Goal: Task Accomplishment & Management: Manage account settings

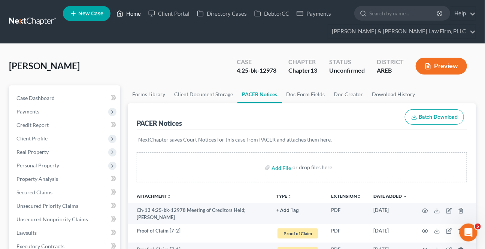
click at [134, 10] on link "Home" at bounding box center [129, 13] width 32 height 13
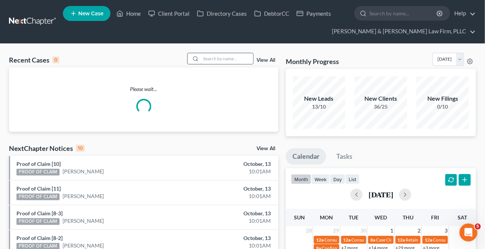
drag, startPoint x: 230, startPoint y: 61, endPoint x: 234, endPoint y: 60, distance: 4.5
click at [229, 61] on input "search" at bounding box center [227, 58] width 52 height 11
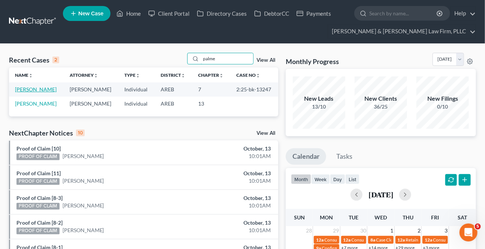
type input "palme"
click at [26, 89] on link "[PERSON_NAME]" at bounding box center [36, 89] width 42 height 6
select select "0"
select select "4"
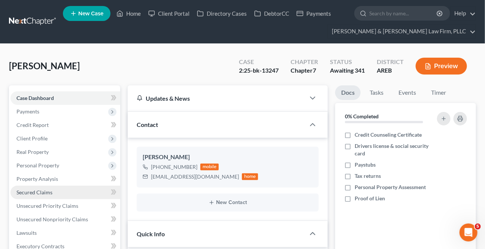
click at [28, 195] on link "Secured Claims" at bounding box center [65, 192] width 110 height 13
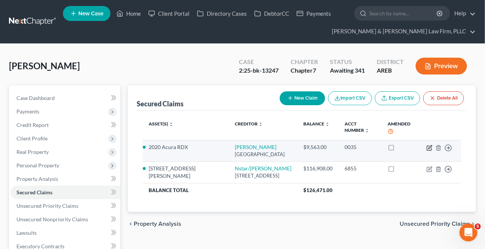
click at [429, 145] on icon "button" at bounding box center [429, 148] width 6 height 6
select select "45"
select select "2"
select select "0"
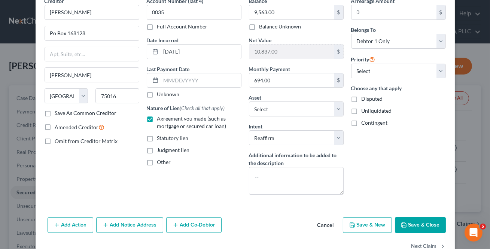
scroll to position [57, 0]
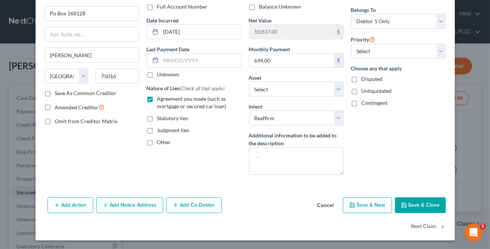
click at [325, 207] on button "Cancel" at bounding box center [325, 205] width 28 height 15
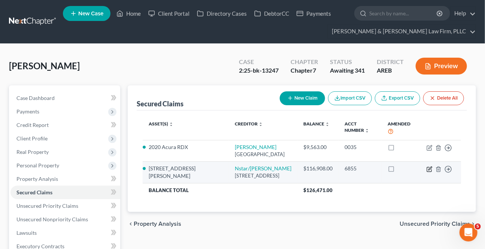
click at [430, 166] on icon "button" at bounding box center [429, 167] width 3 height 3
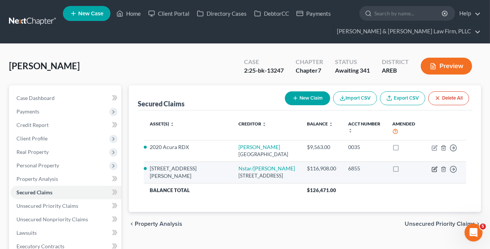
select select "45"
select select "4"
select select "2"
select select "0"
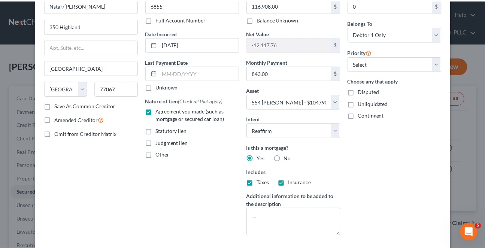
scroll to position [106, 0]
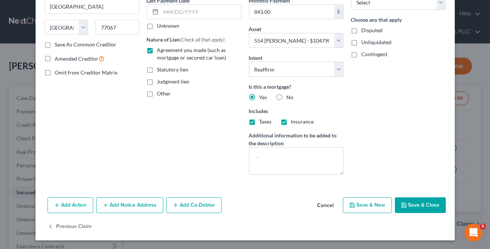
click at [321, 206] on button "Cancel" at bounding box center [325, 205] width 28 height 15
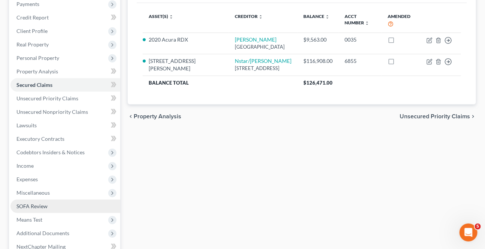
scroll to position [136, 0]
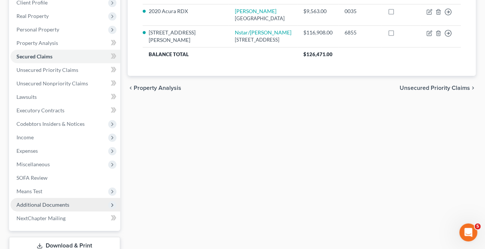
click at [39, 208] on span "Additional Documents" at bounding box center [65, 204] width 110 height 13
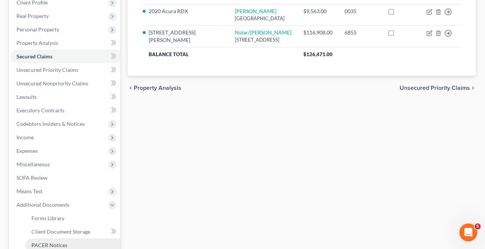
click at [45, 239] on link "PACER Notices" at bounding box center [72, 244] width 95 height 13
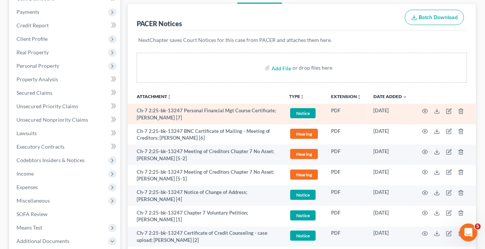
scroll to position [102, 0]
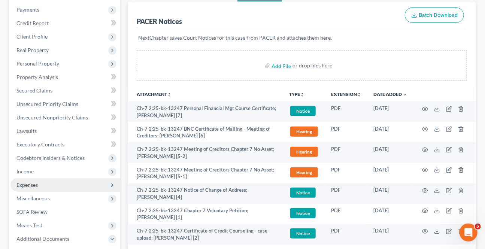
click at [31, 184] on span "Expenses" at bounding box center [26, 184] width 21 height 6
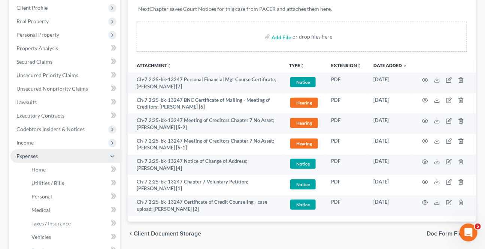
scroll to position [204, 0]
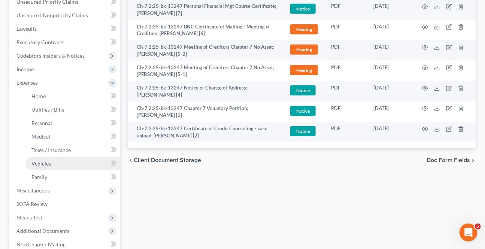
click at [50, 158] on link "Vehicles" at bounding box center [72, 163] width 95 height 13
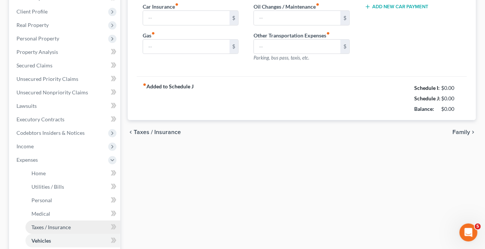
type input "151.00"
type input "200.00"
type input "50.00"
type input "0.00"
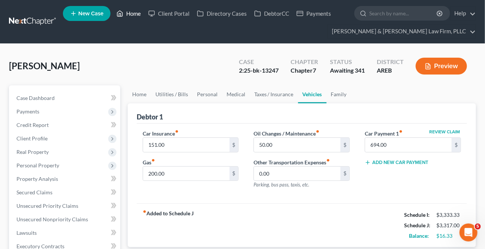
click at [132, 15] on link "Home" at bounding box center [129, 13] width 32 height 13
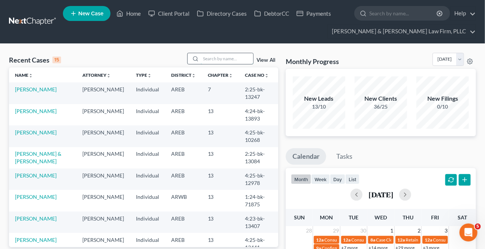
click at [224, 62] on input "search" at bounding box center [227, 58] width 52 height 11
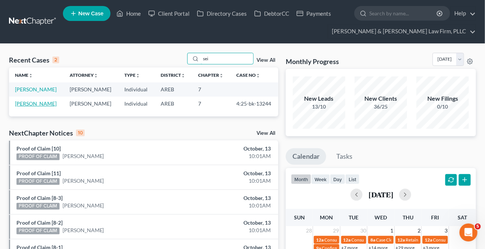
type input "sei"
click at [31, 104] on link "[PERSON_NAME]" at bounding box center [36, 103] width 42 height 6
select select "2"
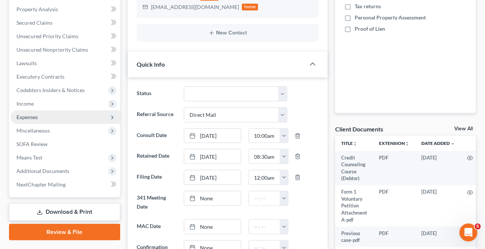
scroll to position [170, 0]
click at [31, 115] on span "Expenses" at bounding box center [26, 116] width 21 height 6
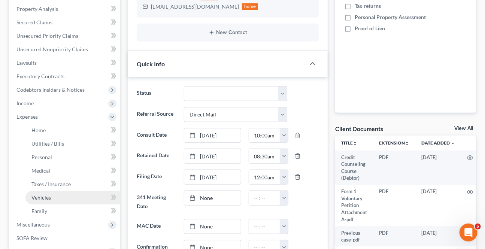
click at [38, 199] on span "Vehicles" at bounding box center [40, 197] width 19 height 6
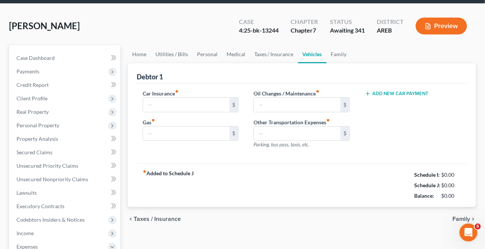
type input "240.00"
type input "87.00"
type input "100.00"
type input "0.00"
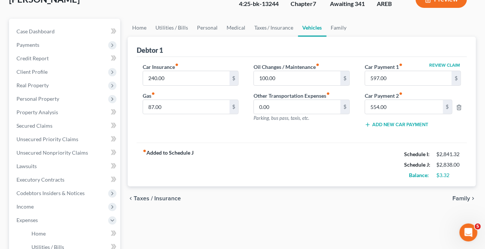
scroll to position [68, 0]
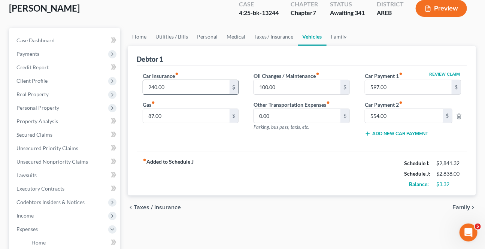
scroll to position [0, 0]
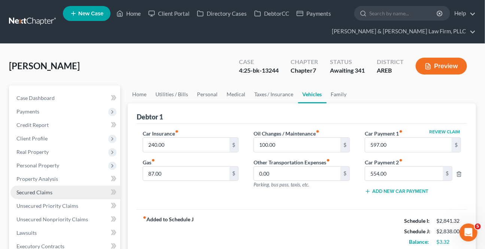
click at [56, 192] on link "Secured Claims" at bounding box center [65, 192] width 110 height 13
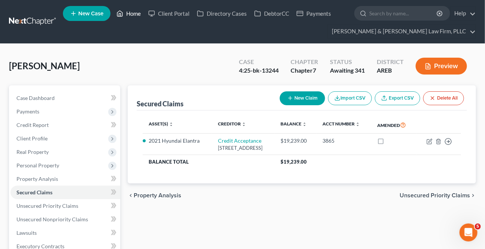
click at [123, 12] on link "Home" at bounding box center [129, 13] width 32 height 13
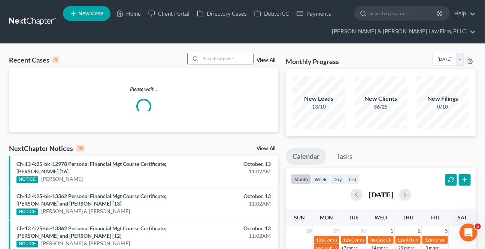
click at [233, 56] on input "search" at bounding box center [227, 58] width 52 height 11
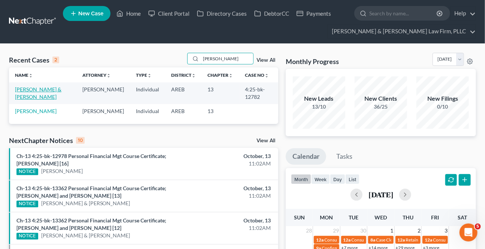
type input "[PERSON_NAME]"
click at [47, 87] on link "[PERSON_NAME] & [PERSON_NAME]" at bounding box center [38, 93] width 46 height 14
select select "2"
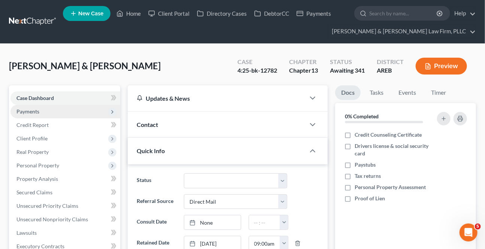
click at [51, 109] on span "Payments" at bounding box center [65, 111] width 110 height 13
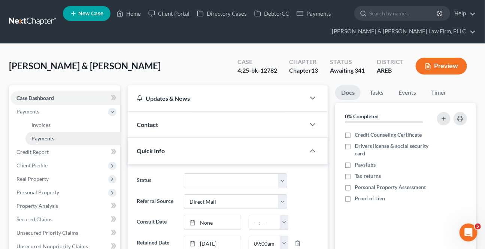
click at [40, 137] on span "Payments" at bounding box center [42, 138] width 23 height 6
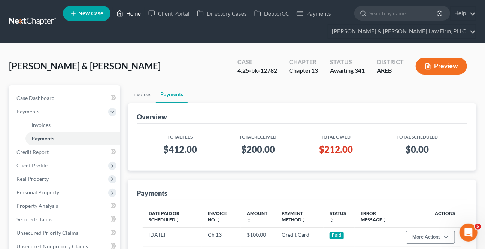
click at [127, 12] on link "Home" at bounding box center [129, 13] width 32 height 13
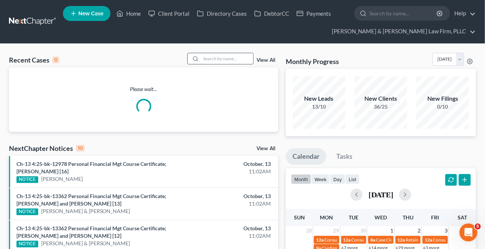
click at [235, 58] on input "search" at bounding box center [227, 58] width 52 height 11
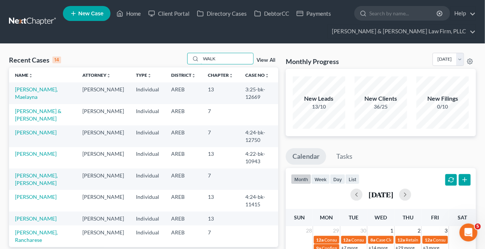
scroll to position [34, 0]
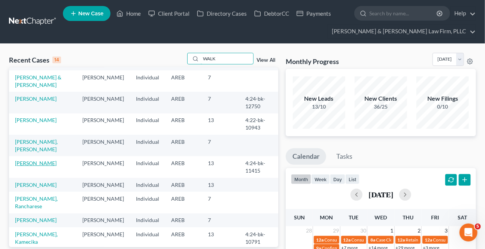
type input "WALK"
click at [47, 158] on td "[PERSON_NAME]" at bounding box center [42, 166] width 67 height 21
click at [44, 160] on link "[PERSON_NAME]" at bounding box center [36, 163] width 42 height 6
select select "6"
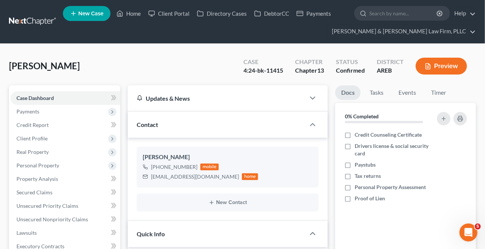
scroll to position [204, 0]
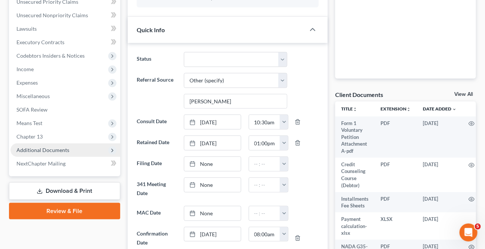
click at [52, 147] on span "Additional Documents" at bounding box center [42, 150] width 53 height 6
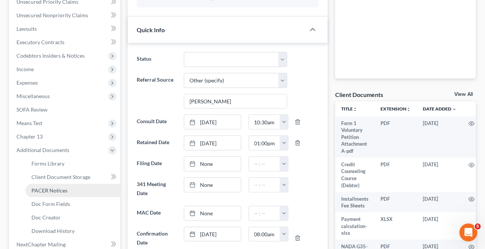
click at [52, 190] on span "PACER Notices" at bounding box center [49, 190] width 36 height 6
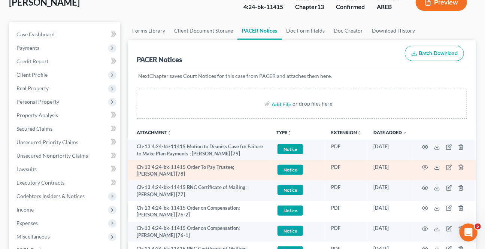
scroll to position [68, 0]
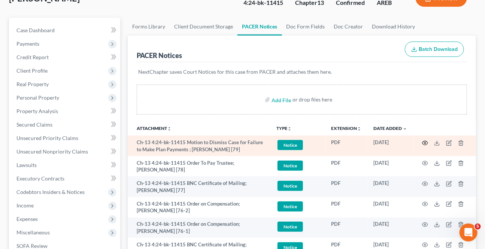
click at [424, 141] on icon "button" at bounding box center [425, 143] width 6 height 6
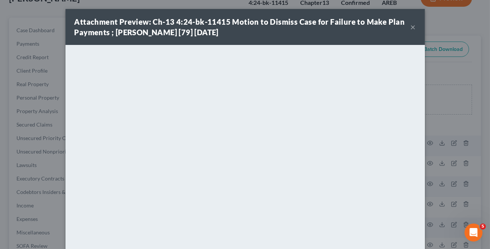
drag, startPoint x: 409, startPoint y: 26, endPoint x: 400, endPoint y: 45, distance: 20.6
click at [410, 25] on button "×" at bounding box center [412, 26] width 5 height 9
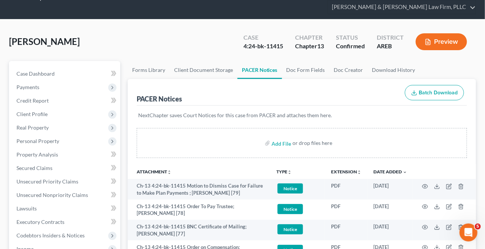
scroll to position [0, 0]
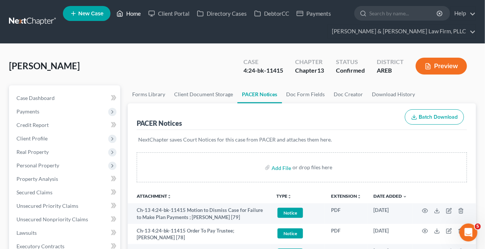
click at [122, 9] on icon at bounding box center [119, 13] width 7 height 9
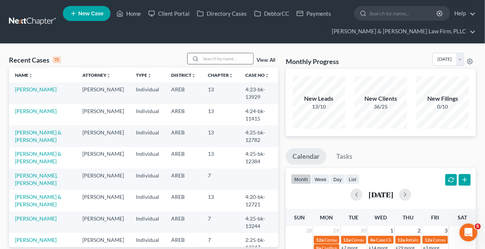
click at [221, 56] on input "search" at bounding box center [227, 58] width 52 height 11
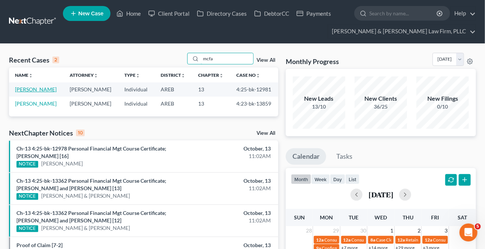
type input "mcfa"
click at [39, 89] on link "[PERSON_NAME]" at bounding box center [36, 89] width 42 height 6
select select "1"
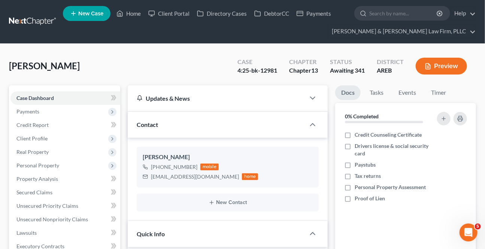
scroll to position [238, 0]
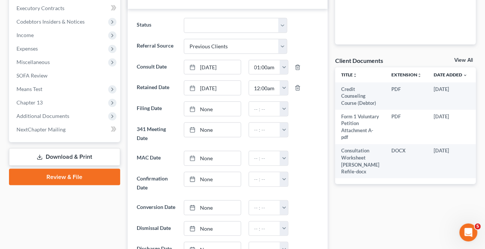
drag, startPoint x: 58, startPoint y: 116, endPoint x: 69, endPoint y: 139, distance: 25.9
click at [58, 116] on span "Additional Documents" at bounding box center [42, 116] width 53 height 6
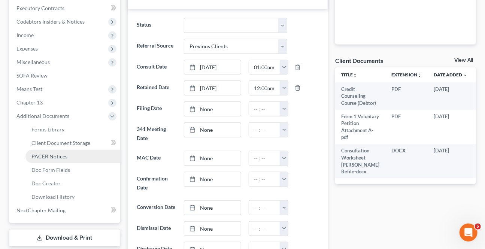
click at [62, 153] on span "PACER Notices" at bounding box center [49, 156] width 36 height 6
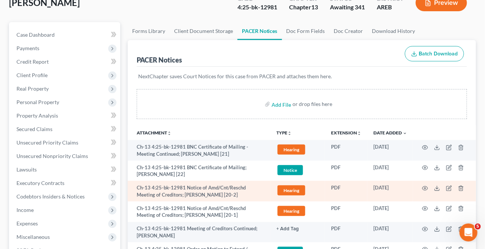
scroll to position [102, 0]
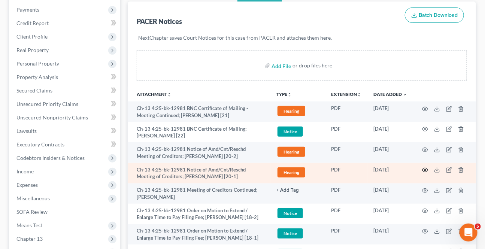
click at [424, 169] on icon "button" at bounding box center [425, 170] width 6 height 6
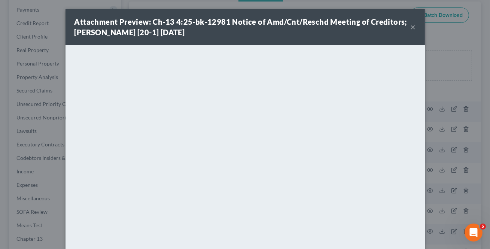
drag, startPoint x: 408, startPoint y: 28, endPoint x: 392, endPoint y: 45, distance: 23.3
click at [410, 27] on button "×" at bounding box center [412, 26] width 5 height 9
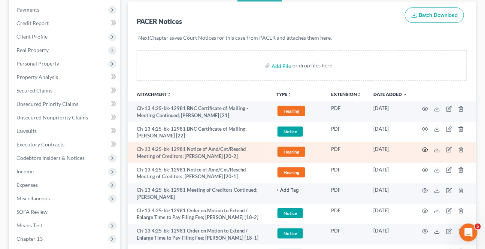
click at [427, 148] on icon "button" at bounding box center [425, 150] width 6 height 6
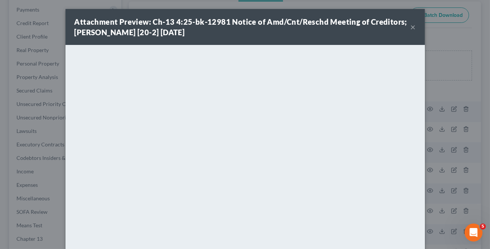
click at [410, 27] on button "×" at bounding box center [412, 26] width 5 height 9
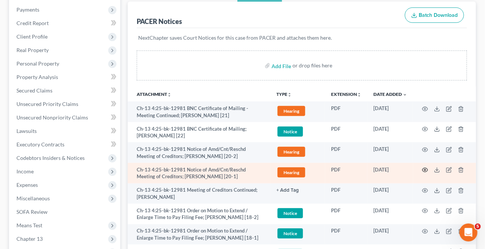
click at [425, 168] on icon "button" at bounding box center [425, 170] width 6 height 6
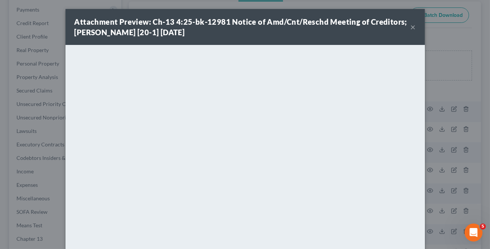
click at [411, 25] on button "×" at bounding box center [412, 26] width 5 height 9
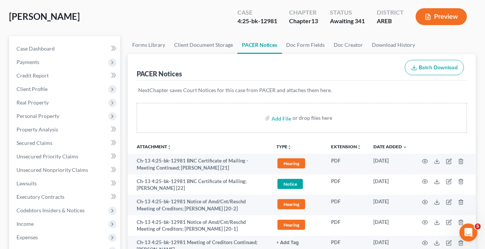
scroll to position [0, 0]
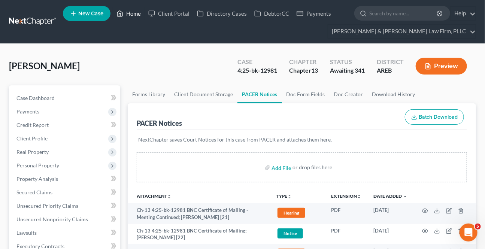
drag, startPoint x: 131, startPoint y: 10, endPoint x: 206, endPoint y: 58, distance: 89.2
click at [131, 10] on link "Home" at bounding box center [129, 13] width 32 height 13
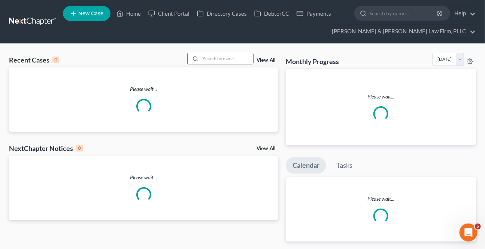
click at [230, 60] on input "search" at bounding box center [227, 58] width 52 height 11
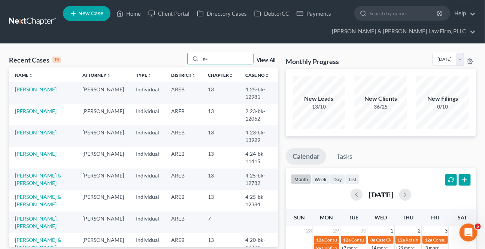
type input "g"
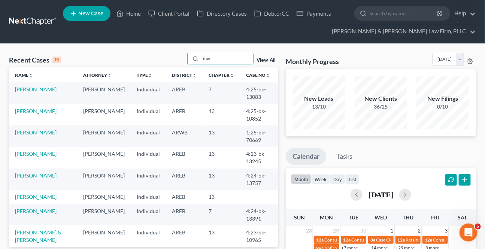
type input "dav"
click at [40, 90] on link "[PERSON_NAME]" at bounding box center [36, 89] width 42 height 6
select select "4"
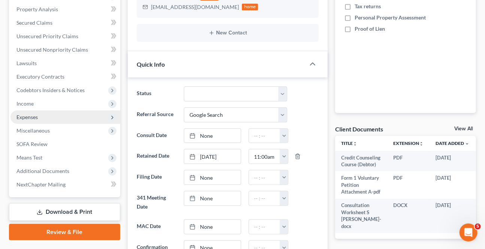
scroll to position [170, 0]
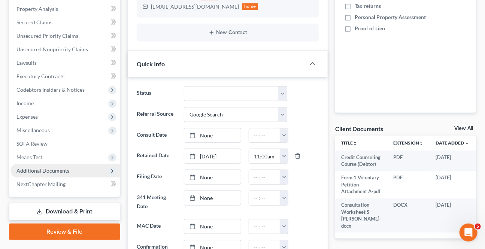
click at [57, 168] on span "Additional Documents" at bounding box center [42, 170] width 53 height 6
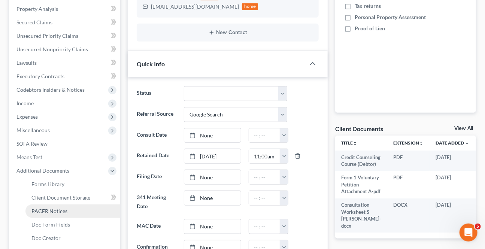
click at [55, 213] on span "PACER Notices" at bounding box center [49, 211] width 36 height 6
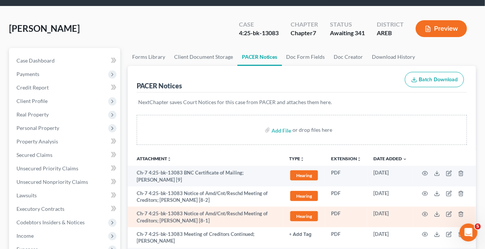
scroll to position [68, 0]
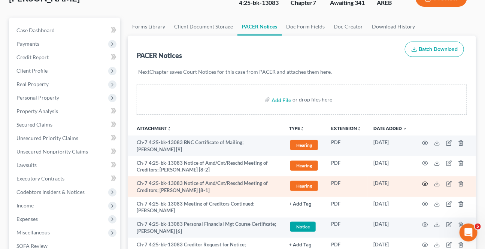
click at [424, 181] on icon "button" at bounding box center [425, 184] width 6 height 6
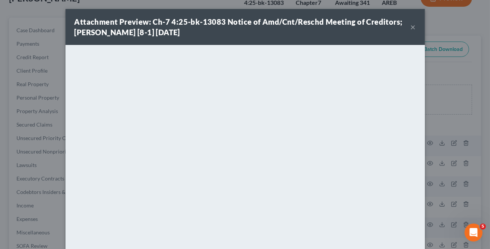
click at [410, 30] on button "×" at bounding box center [412, 26] width 5 height 9
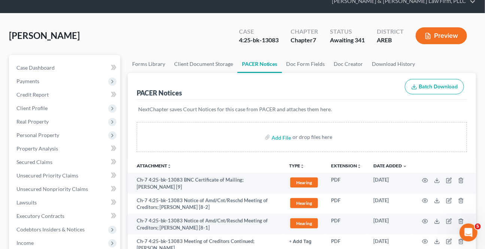
scroll to position [0, 0]
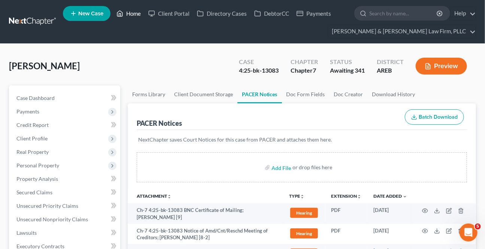
click at [128, 12] on link "Home" at bounding box center [129, 13] width 32 height 13
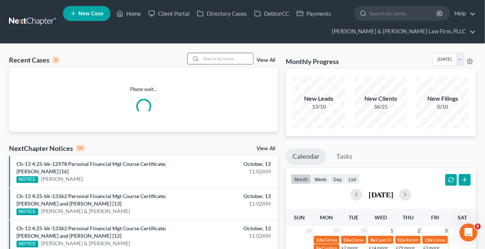
click at [213, 59] on input "search" at bounding box center [227, 58] width 52 height 11
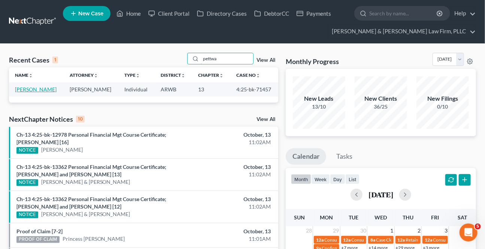
type input "pettwa"
click at [22, 91] on link "[PERSON_NAME]" at bounding box center [36, 89] width 42 height 6
select select "0"
select select "2"
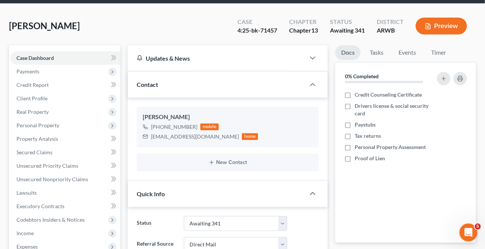
scroll to position [204, 0]
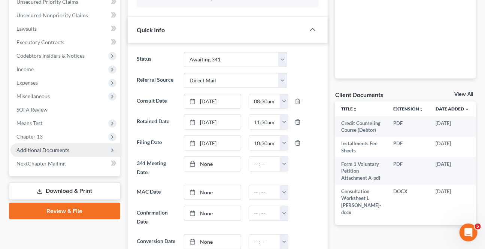
click at [49, 148] on span "Additional Documents" at bounding box center [42, 150] width 53 height 6
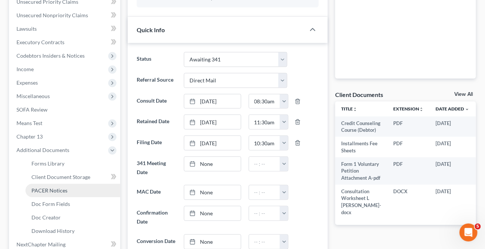
click at [38, 193] on link "PACER Notices" at bounding box center [72, 190] width 95 height 13
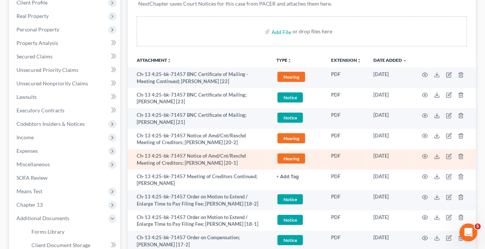
scroll to position [170, 0]
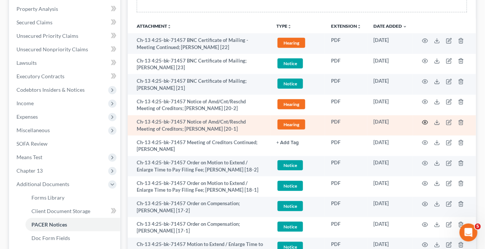
click at [424, 120] on icon "button" at bounding box center [425, 122] width 6 height 6
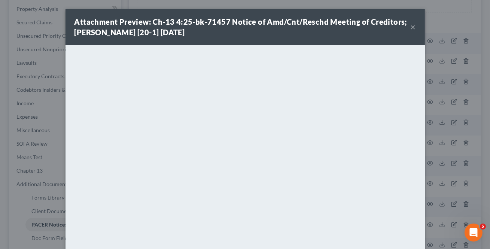
click at [407, 27] on div "Attachment Preview: Ch-13 4:25-bk-71457 Notice of Amd/Cnt/Reschd Meeting of Cre…" at bounding box center [242, 26] width 336 height 21
drag, startPoint x: 408, startPoint y: 27, endPoint x: 390, endPoint y: 44, distance: 24.9
click at [410, 27] on button "×" at bounding box center [412, 26] width 5 height 9
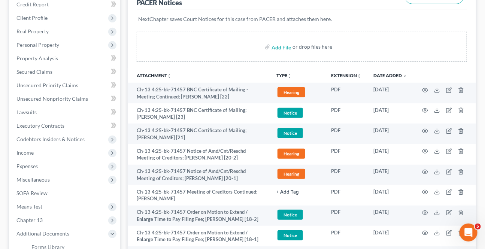
scroll to position [0, 0]
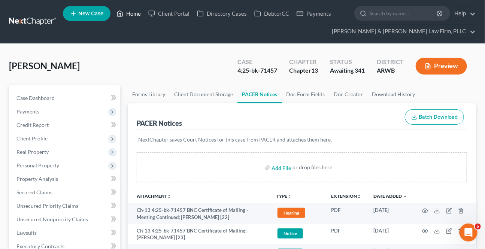
click at [137, 12] on link "Home" at bounding box center [129, 13] width 32 height 13
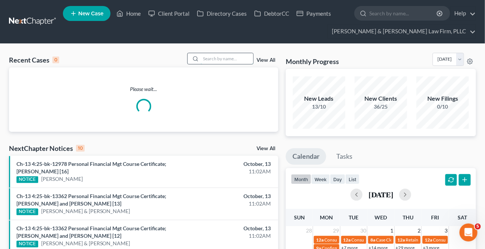
click at [210, 55] on input "search" at bounding box center [227, 58] width 52 height 11
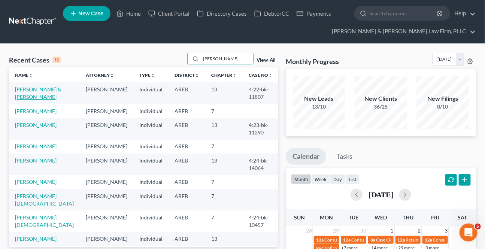
type input "[PERSON_NAME]"
click at [35, 89] on link "[PERSON_NAME] & [PERSON_NAME]" at bounding box center [38, 93] width 46 height 14
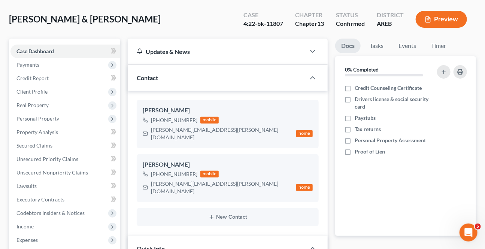
scroll to position [170, 0]
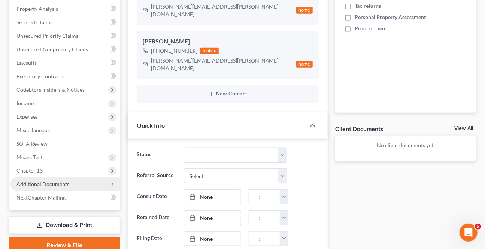
click at [43, 185] on span "Additional Documents" at bounding box center [42, 184] width 53 height 6
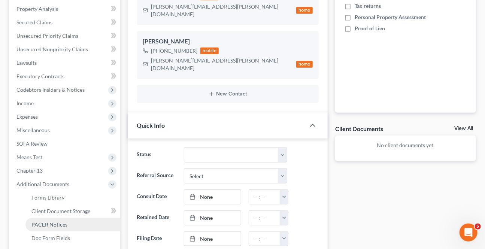
click at [43, 221] on span "PACER Notices" at bounding box center [49, 224] width 36 height 6
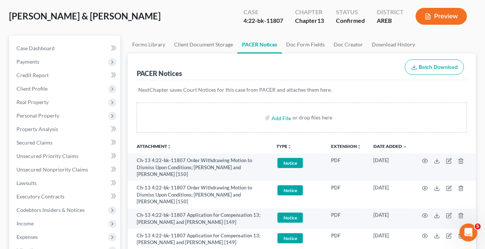
scroll to position [136, 0]
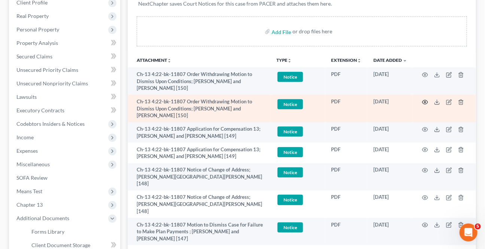
click at [424, 100] on icon "button" at bounding box center [425, 102] width 6 height 6
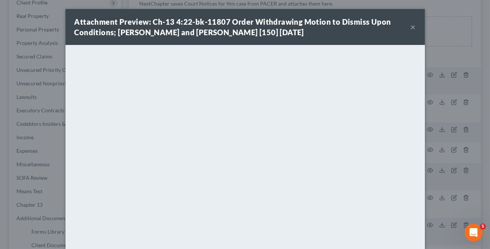
click at [413, 28] on div "Attachment Preview: Ch-13 4:22-bk-11807 Order Withdrawing Motion to Dismiss Upo…" at bounding box center [244, 27] width 359 height 36
click at [410, 29] on button "×" at bounding box center [412, 26] width 5 height 9
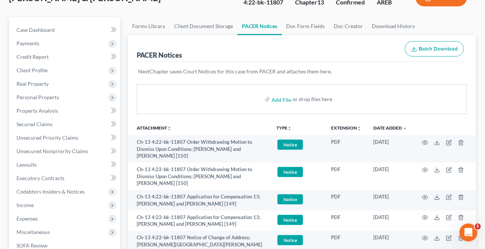
scroll to position [0, 0]
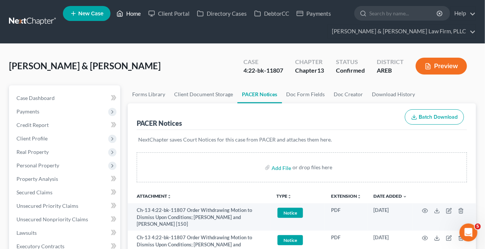
drag, startPoint x: 131, startPoint y: 11, endPoint x: 120, endPoint y: 58, distance: 48.4
click at [131, 11] on link "Home" at bounding box center [129, 13] width 32 height 13
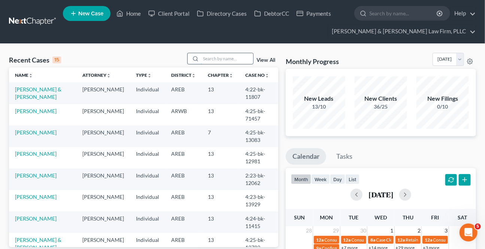
click at [223, 54] on input "search" at bounding box center [227, 58] width 52 height 11
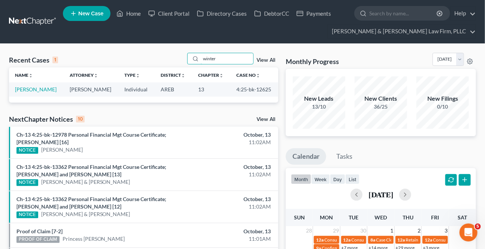
type input "winter"
drag, startPoint x: 48, startPoint y: 89, endPoint x: 37, endPoint y: 96, distance: 12.5
click at [48, 89] on link "[PERSON_NAME]" at bounding box center [36, 89] width 42 height 6
select select "9"
select select "6"
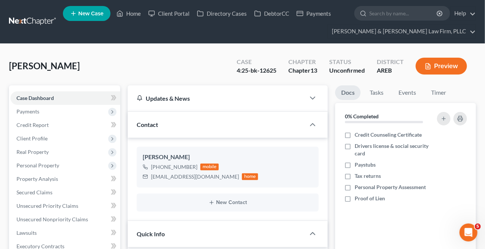
scroll to position [170, 0]
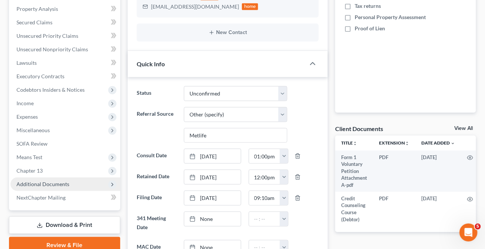
drag, startPoint x: 46, startPoint y: 179, endPoint x: 73, endPoint y: 178, distance: 27.7
click at [45, 179] on span "Additional Documents" at bounding box center [65, 183] width 110 height 13
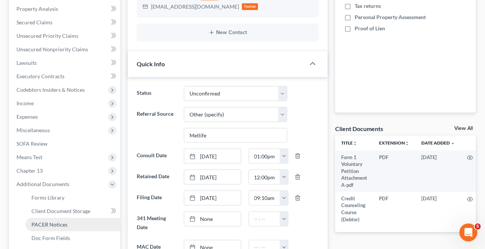
click at [49, 218] on link "PACER Notices" at bounding box center [72, 224] width 95 height 13
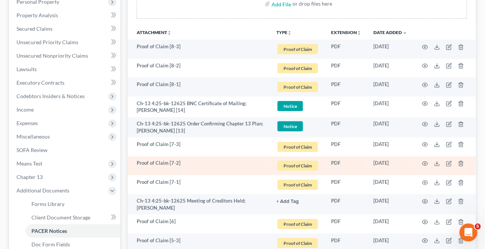
scroll to position [170, 0]
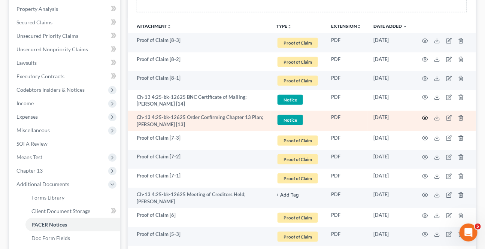
click at [424, 118] on icon "button" at bounding box center [425, 118] width 6 height 6
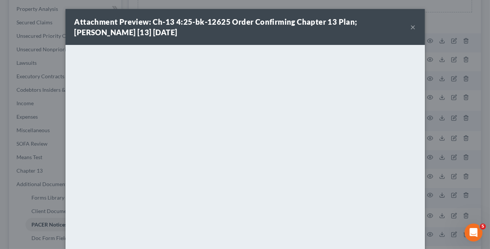
drag, startPoint x: 406, startPoint y: 21, endPoint x: 410, endPoint y: 33, distance: 13.3
click at [357, 22] on strong "Attachment Preview: Ch-13 4:25-bk-12625 Order Confirming Chapter 13 Plan; [PERS…" at bounding box center [215, 26] width 283 height 19
click at [412, 31] on button "×" at bounding box center [412, 26] width 5 height 9
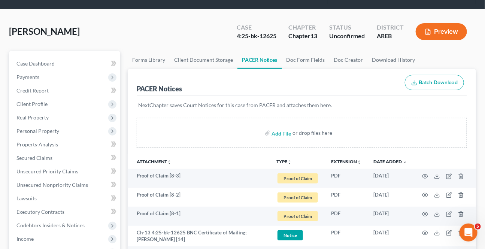
scroll to position [34, 0]
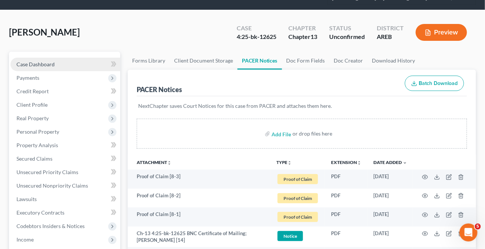
click at [61, 61] on link "Case Dashboard" at bounding box center [65, 64] width 110 height 13
select select "6"
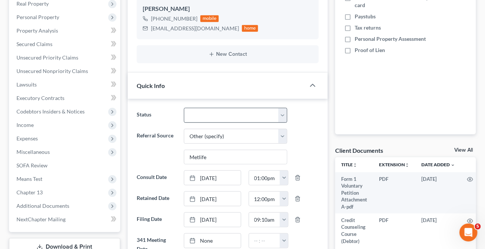
scroll to position [170, 0]
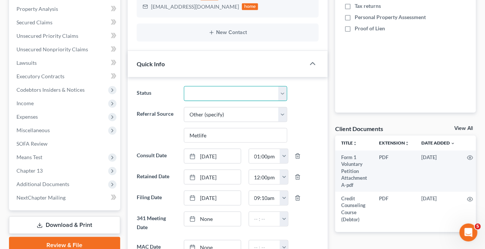
drag, startPoint x: 213, startPoint y: 96, endPoint x: 211, endPoint y: 100, distance: 4.3
click at [213, 96] on select "Awaiting 341 Chapter 7 - Attended Meeting Confirmed Discharged Dismissed New Co…" at bounding box center [235, 93] width 103 height 15
select select "2"
click at [184, 86] on select "Awaiting 341 Chapter 7 - Attended Meeting Confirmed Discharged Dismissed New Co…" at bounding box center [235, 93] width 103 height 15
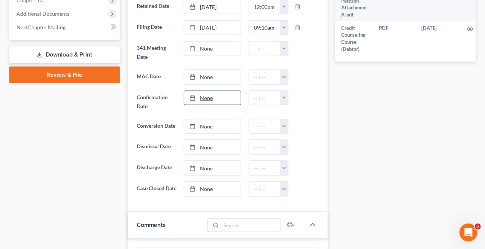
click at [210, 100] on link "None" at bounding box center [212, 98] width 56 height 14
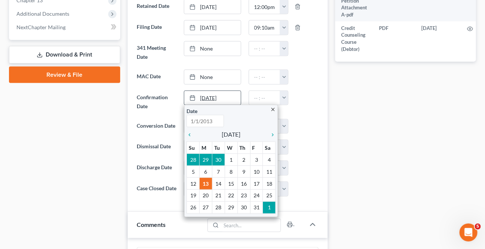
type input "[DATE]"
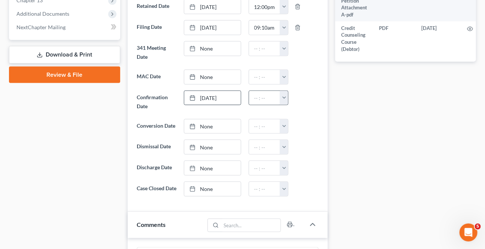
click at [281, 94] on button "button" at bounding box center [283, 98] width 8 height 14
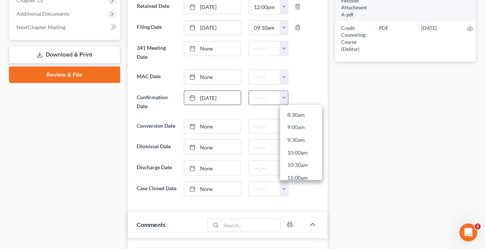
scroll to position [238, 0]
click at [297, 147] on link "11:00am" at bounding box center [301, 153] width 42 height 13
type input "11:00am"
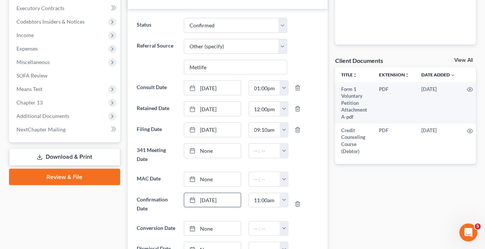
drag, startPoint x: 56, startPoint y: 114, endPoint x: 70, endPoint y: 143, distance: 31.1
click at [56, 114] on span "Additional Documents" at bounding box center [42, 116] width 53 height 6
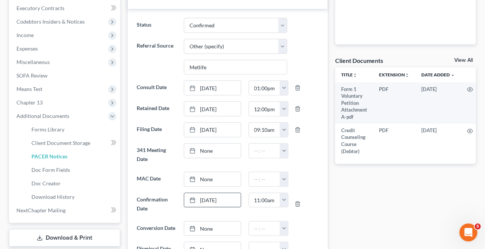
drag, startPoint x: 49, startPoint y: 157, endPoint x: 428, endPoint y: 197, distance: 381.1
click at [48, 157] on span "PACER Notices" at bounding box center [49, 156] width 36 height 6
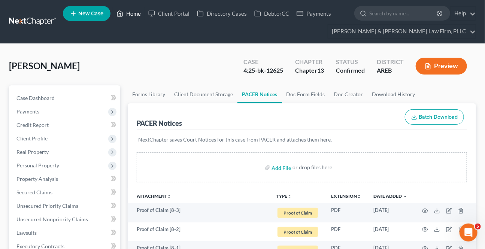
drag, startPoint x: 129, startPoint y: 12, endPoint x: 206, endPoint y: 83, distance: 105.1
click at [129, 12] on link "Home" at bounding box center [129, 13] width 32 height 13
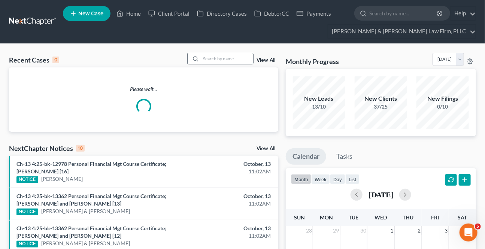
click at [240, 55] on input "search" at bounding box center [227, 58] width 52 height 11
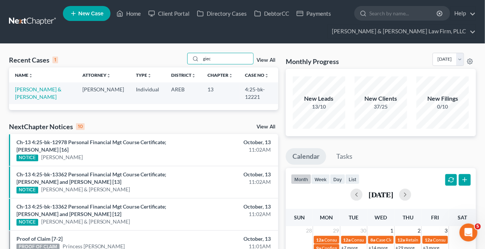
type input "giec"
click at [46, 89] on link "[PERSON_NAME] & [PERSON_NAME]" at bounding box center [38, 93] width 46 height 14
select select "2"
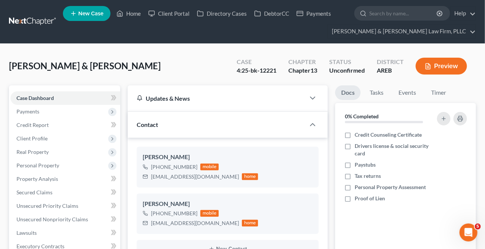
scroll to position [204, 0]
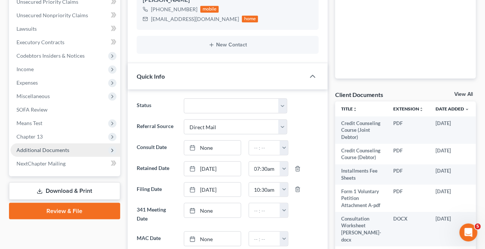
click at [55, 144] on span "Additional Documents" at bounding box center [65, 149] width 110 height 13
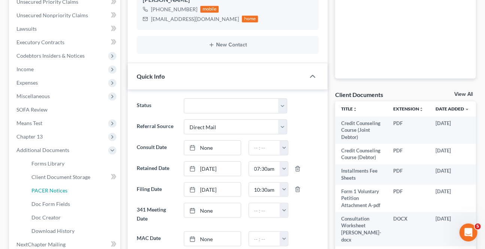
drag, startPoint x: 57, startPoint y: 195, endPoint x: 449, endPoint y: 201, distance: 391.4
click at [56, 195] on link "PACER Notices" at bounding box center [72, 190] width 95 height 13
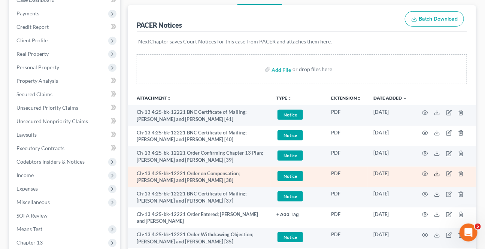
scroll to position [102, 0]
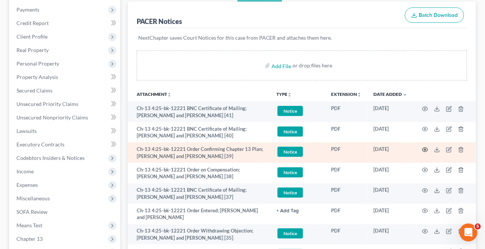
click at [425, 149] on circle "button" at bounding box center [424, 149] width 1 height 1
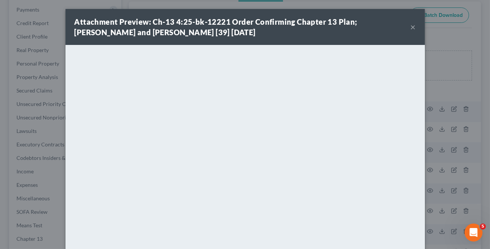
click at [410, 27] on button "×" at bounding box center [412, 26] width 5 height 9
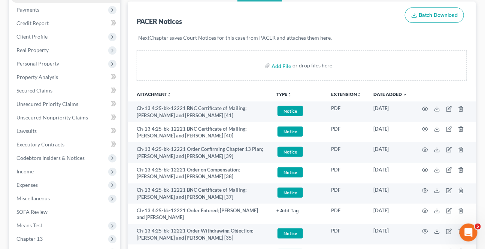
scroll to position [34, 0]
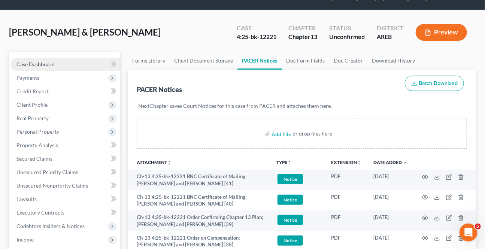
click at [37, 62] on span "Case Dashboard" at bounding box center [35, 64] width 38 height 6
select select "2"
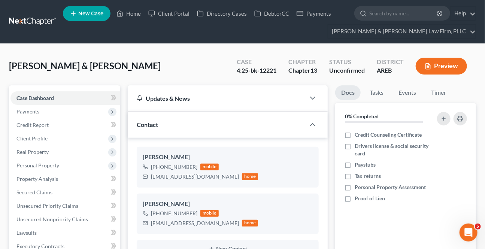
scroll to position [170, 0]
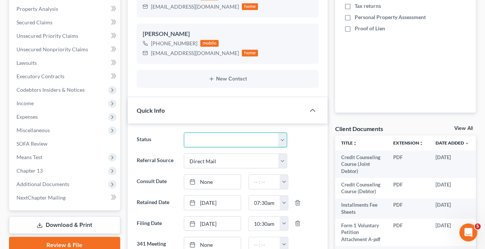
drag, startPoint x: 217, startPoint y: 140, endPoint x: 222, endPoint y: 146, distance: 7.2
click at [217, 140] on select "Awaiting 341 Chapter 7 - Attended Meeting Confirmed Discharged Dismissed New Co…" at bounding box center [235, 139] width 103 height 15
select select "2"
click at [184, 132] on select "Awaiting 341 Chapter 7 - Attended Meeting Confirmed Discharged Dismissed New Co…" at bounding box center [235, 139] width 103 height 15
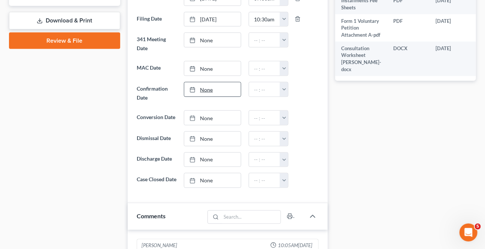
click at [221, 89] on link "None" at bounding box center [212, 89] width 56 height 14
type input "[DATE]"
click at [282, 91] on button "button" at bounding box center [283, 89] width 8 height 14
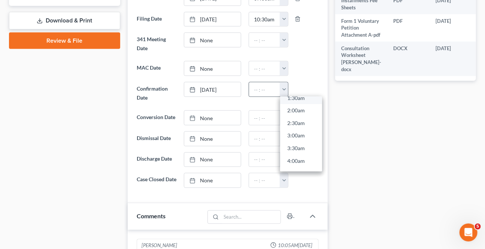
scroll to position [204, 0]
drag, startPoint x: 293, startPoint y: 139, endPoint x: 30, endPoint y: 135, distance: 262.7
click at [293, 138] on link "9:30am" at bounding box center [301, 140] width 42 height 13
type input "9:30am"
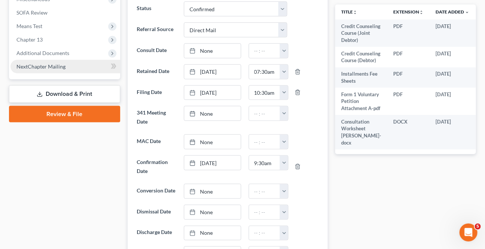
scroll to position [272, 0]
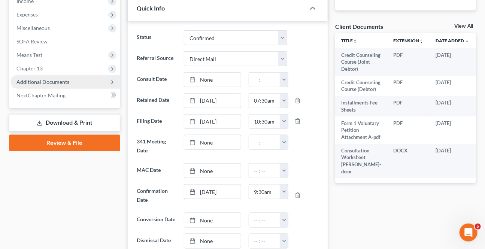
click at [76, 80] on span "Additional Documents" at bounding box center [65, 81] width 110 height 13
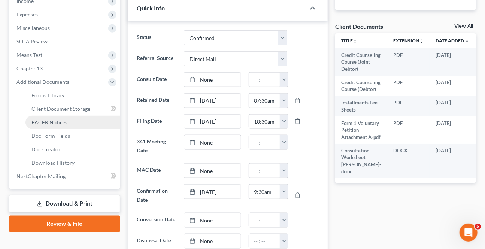
click at [65, 125] on link "PACER Notices" at bounding box center [72, 122] width 95 height 13
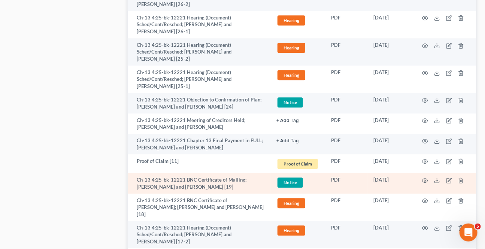
scroll to position [714, 0]
